Goal: Book appointment/travel/reservation

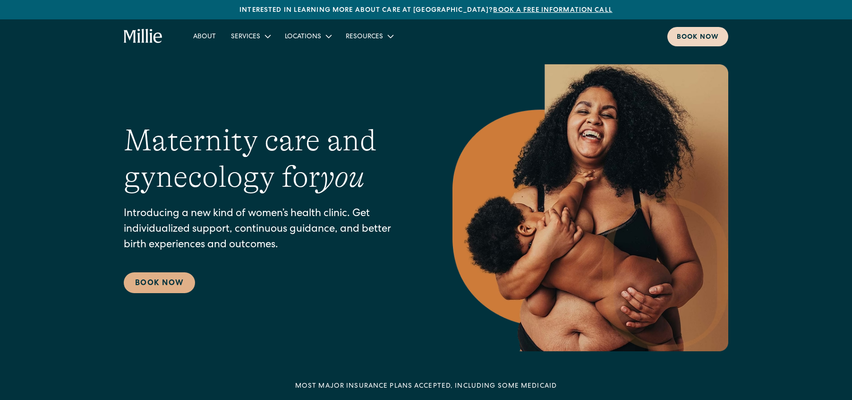
click at [680, 40] on div "Book now" at bounding box center [698, 38] width 42 height 10
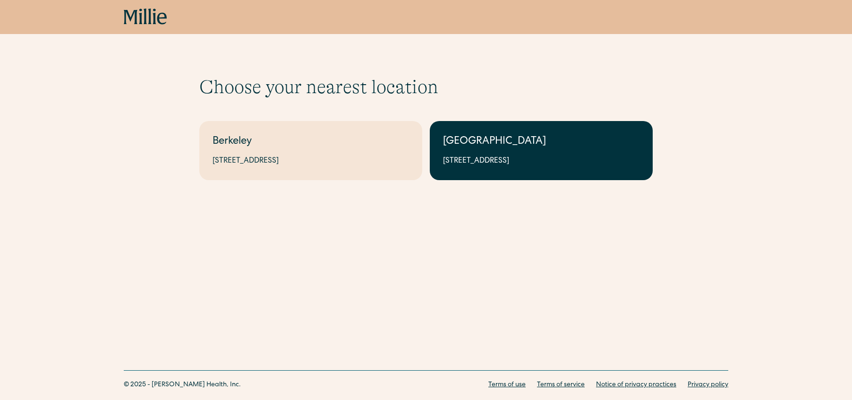
click at [510, 137] on div "[GEOGRAPHIC_DATA]" at bounding box center [541, 142] width 197 height 16
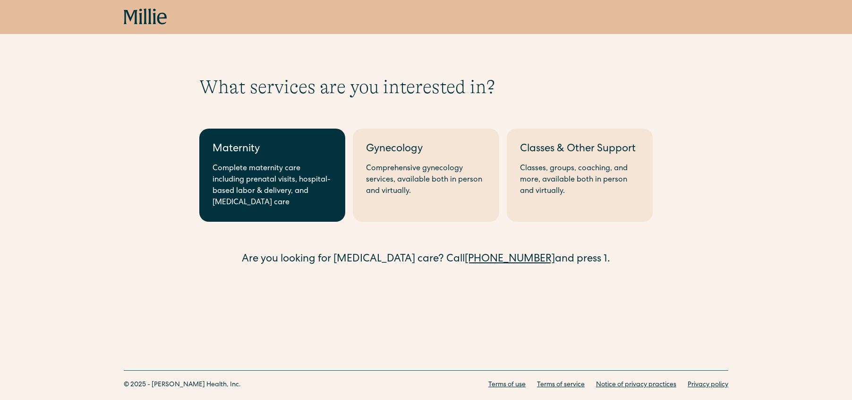
click at [280, 163] on div "Complete maternity care including prenatal visits, hospital-based labor & deliv…" at bounding box center [273, 185] width 120 height 45
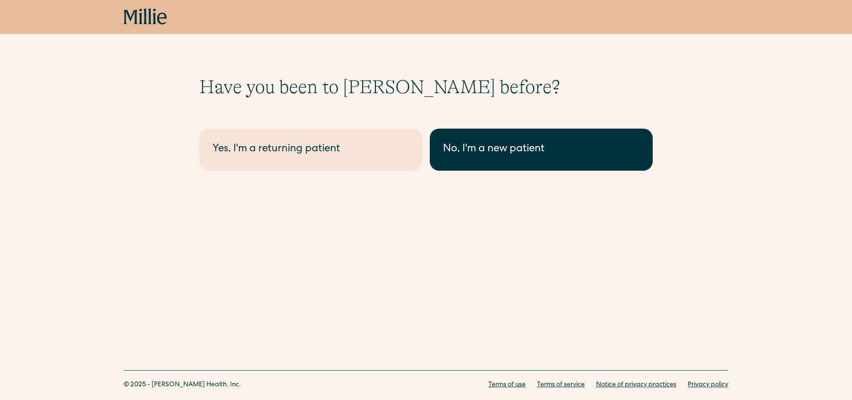
click at [500, 157] on div "No, I'm a new patient" at bounding box center [541, 150] width 197 height 16
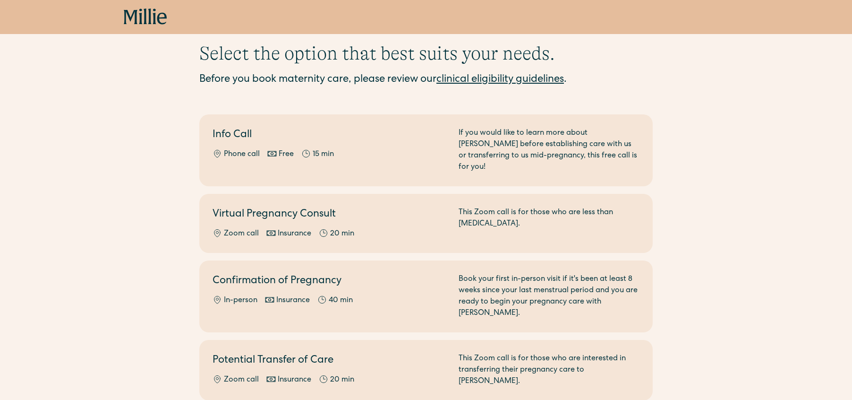
scroll to position [34, 0]
click at [487, 81] on link "clinical eligibility guidelines" at bounding box center [501, 79] width 128 height 10
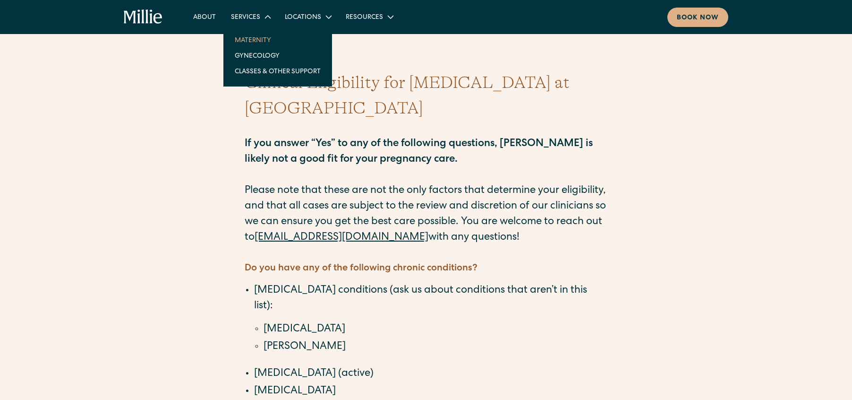
click at [250, 38] on link "Maternity" at bounding box center [277, 40] width 101 height 16
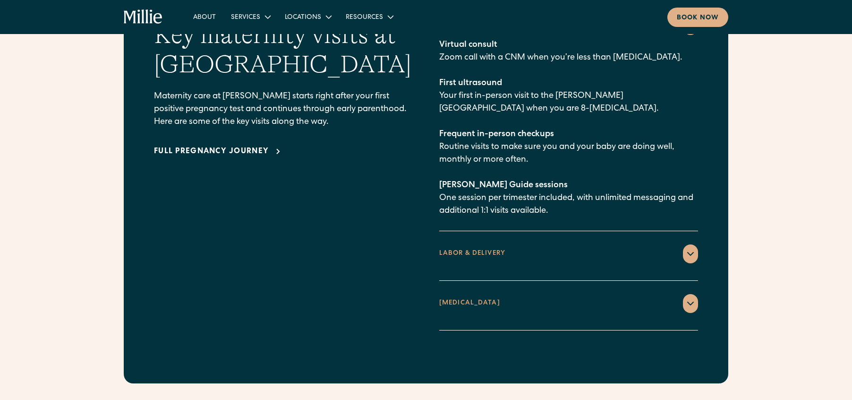
scroll to position [1413, 0]
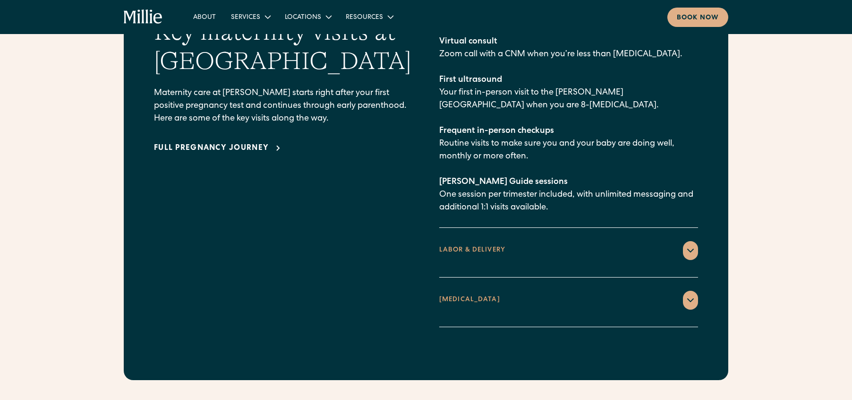
click at [697, 291] on div at bounding box center [690, 300] width 15 height 19
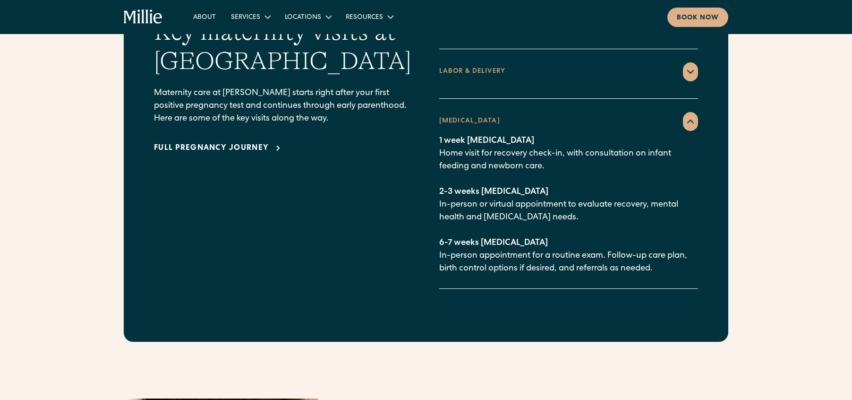
click at [685, 66] on icon at bounding box center [690, 71] width 11 height 11
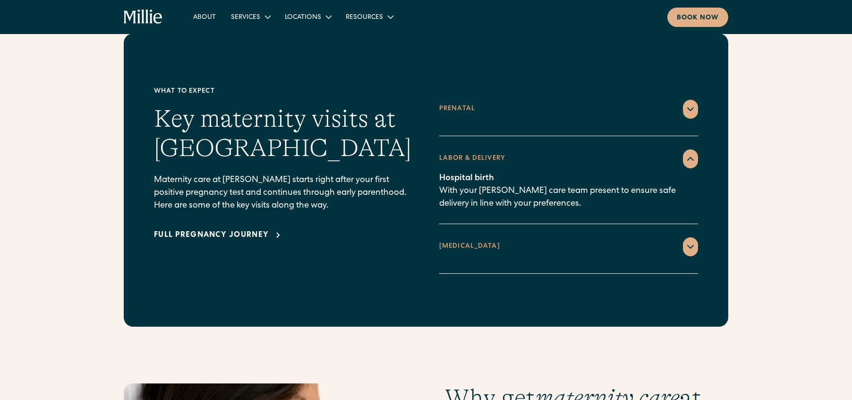
scroll to position [1328, 0]
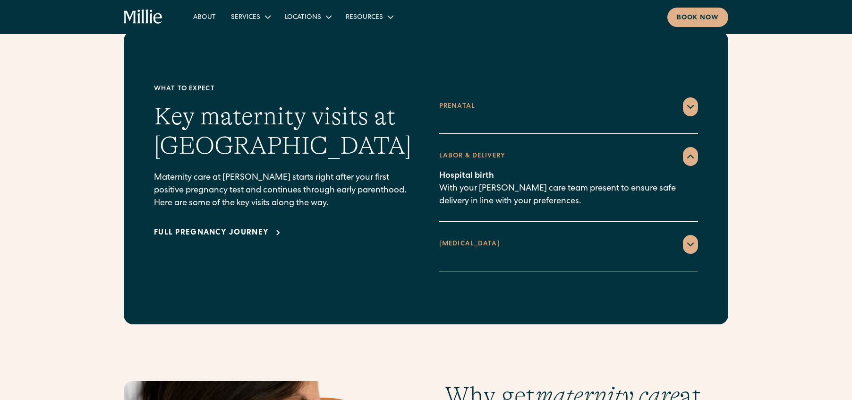
click at [685, 99] on div at bounding box center [690, 106] width 15 height 19
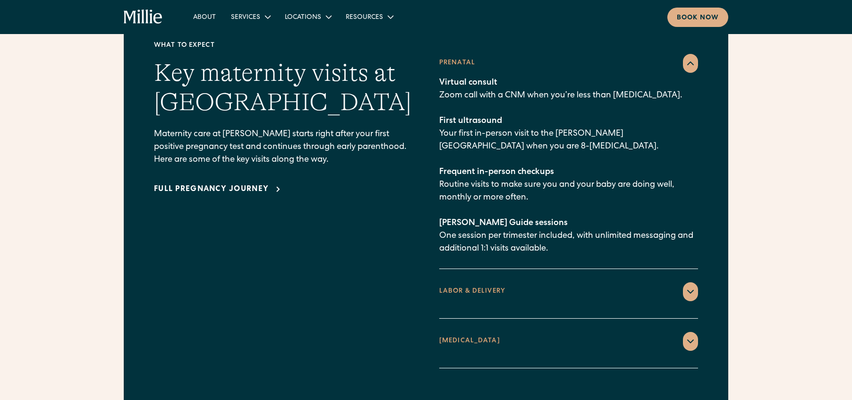
scroll to position [1372, 0]
click at [687, 335] on icon at bounding box center [690, 340] width 11 height 11
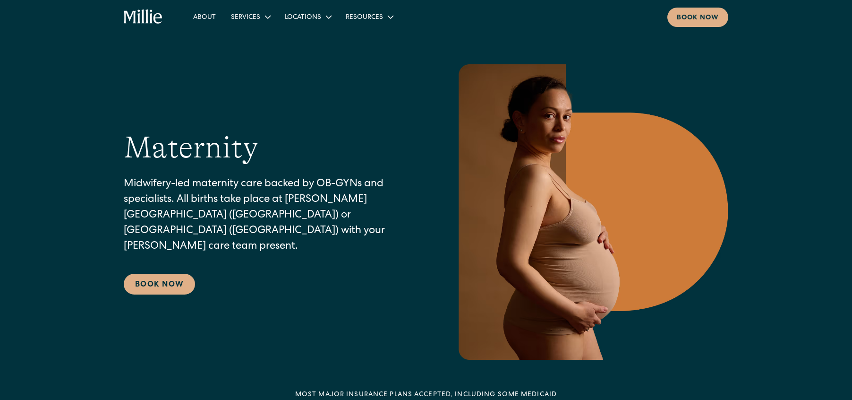
scroll to position [0, 0]
click at [259, 71] on link "Classes & Other Support" at bounding box center [277, 71] width 101 height 16
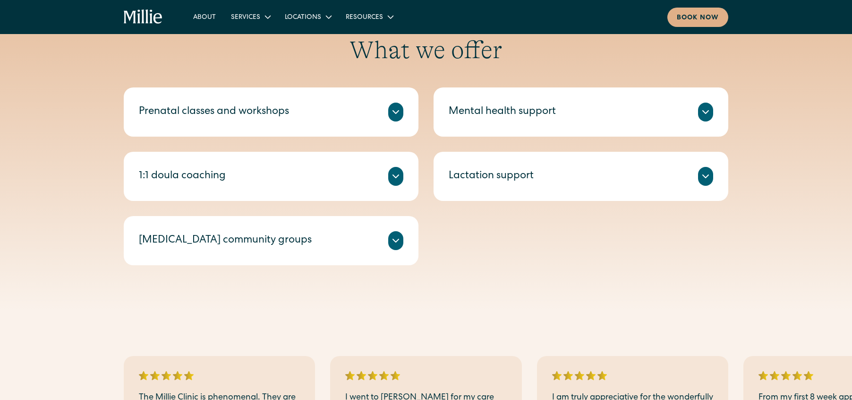
scroll to position [363, 0]
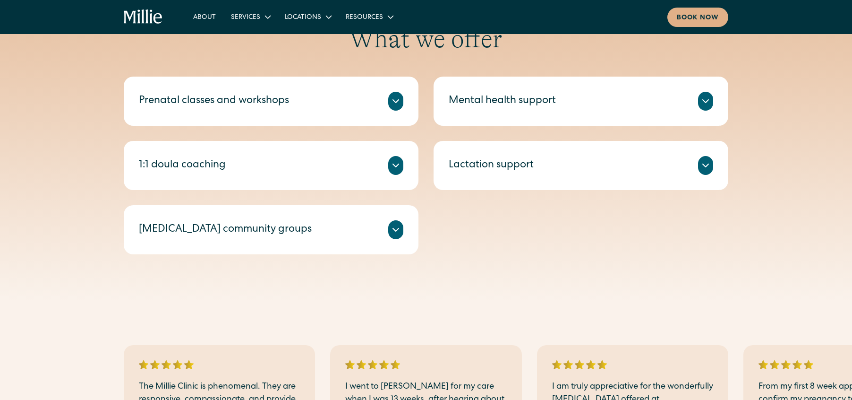
click at [342, 155] on div "1:1 doula coaching Millie Guides are experienced doulas who offer 1:1 sessions …" at bounding box center [271, 165] width 295 height 49
click at [404, 167] on div "1:1 doula coaching Millie Guides are experienced doulas who offer 1:1 sessions …" at bounding box center [271, 165] width 295 height 49
click at [401, 167] on icon at bounding box center [395, 165] width 11 height 11
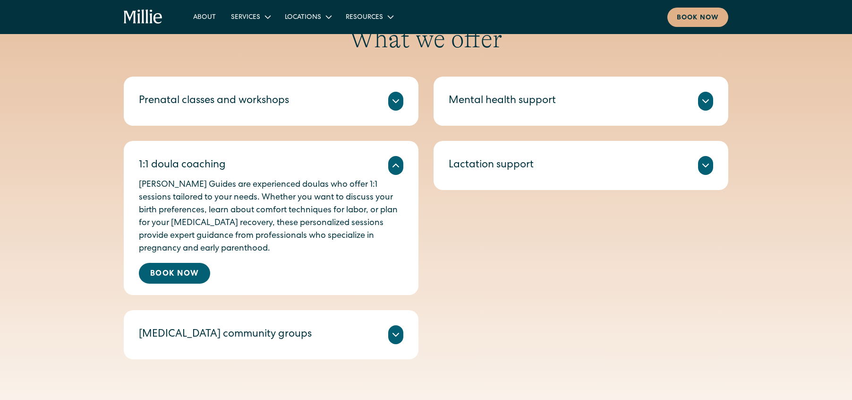
click at [397, 104] on icon at bounding box center [395, 100] width 11 height 11
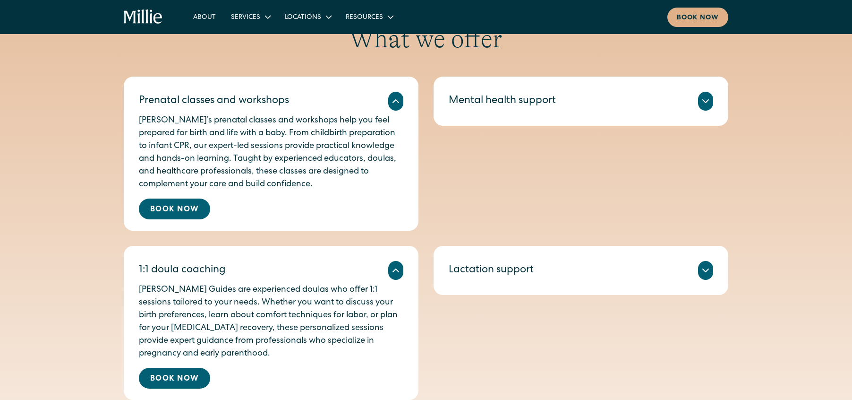
click at [508, 125] on div "Mental health support We offer individual therapy and group sessions led by lic…" at bounding box center [581, 101] width 295 height 49
click at [498, 117] on div "Mental health support We offer individual therapy and group sessions led by lic…" at bounding box center [581, 101] width 295 height 49
click at [701, 96] on icon at bounding box center [705, 100] width 11 height 11
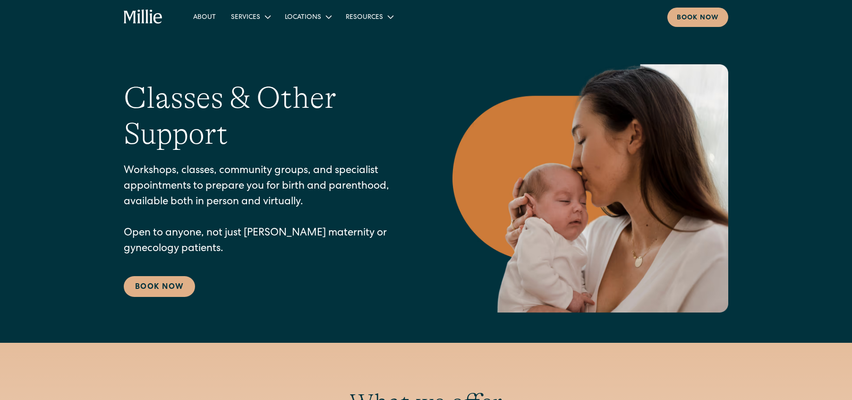
scroll to position [0, 0]
